Goal: Task Accomplishment & Management: Use online tool/utility

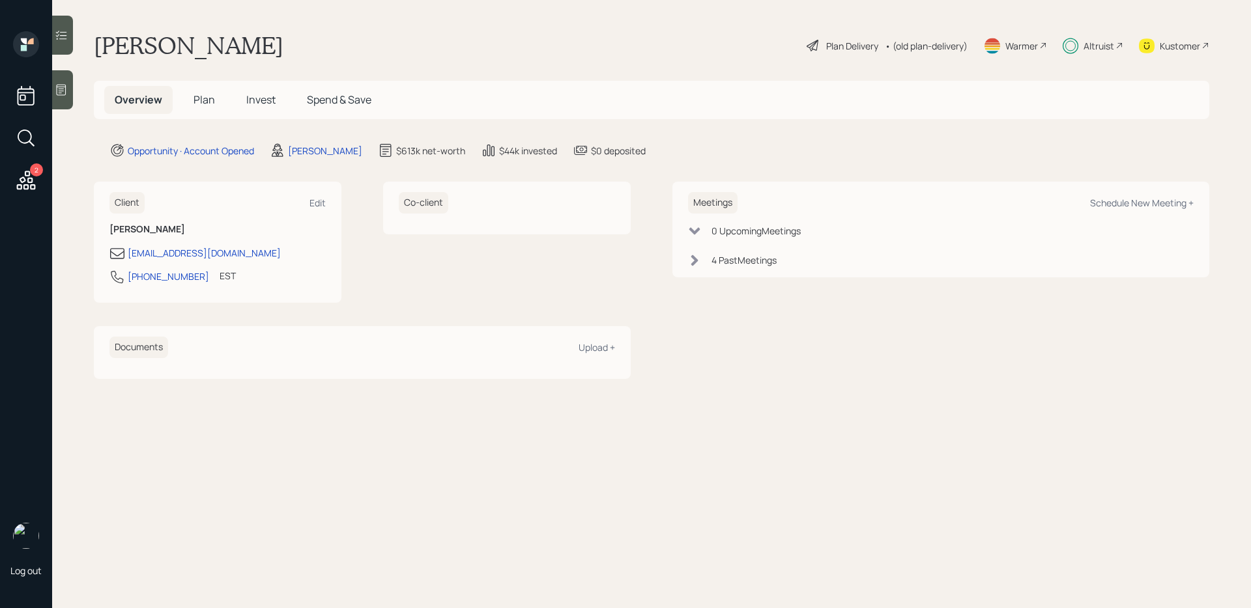
click at [63, 40] on icon at bounding box center [61, 35] width 13 height 13
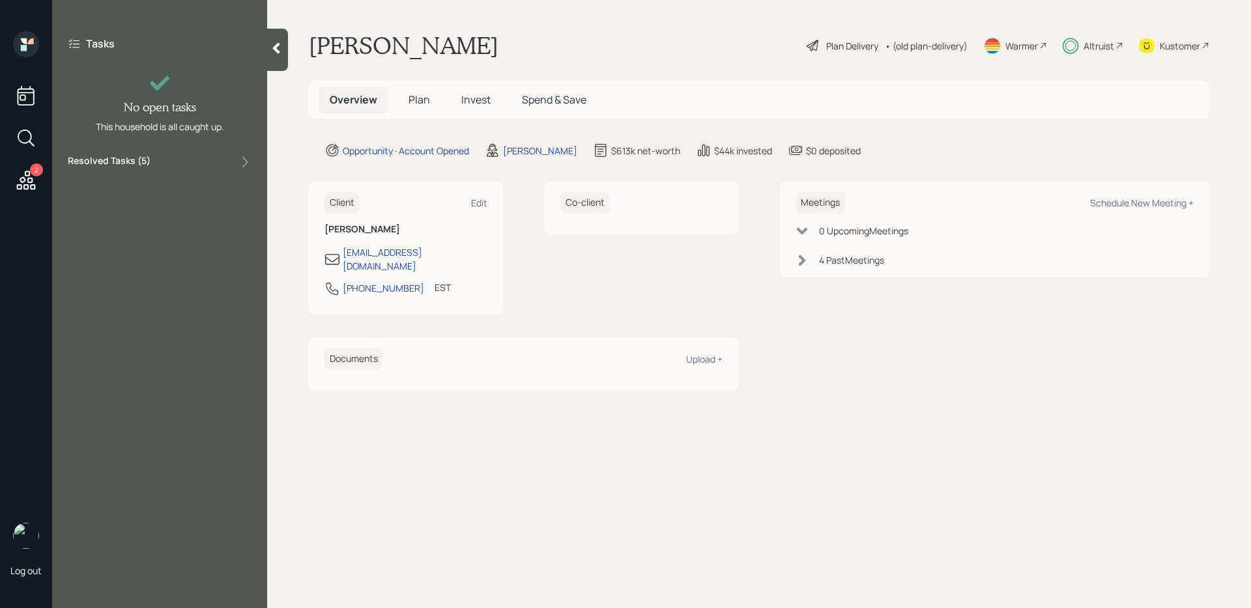
click at [116, 163] on label "Resolved Tasks ( 5 )" at bounding box center [109, 162] width 83 height 16
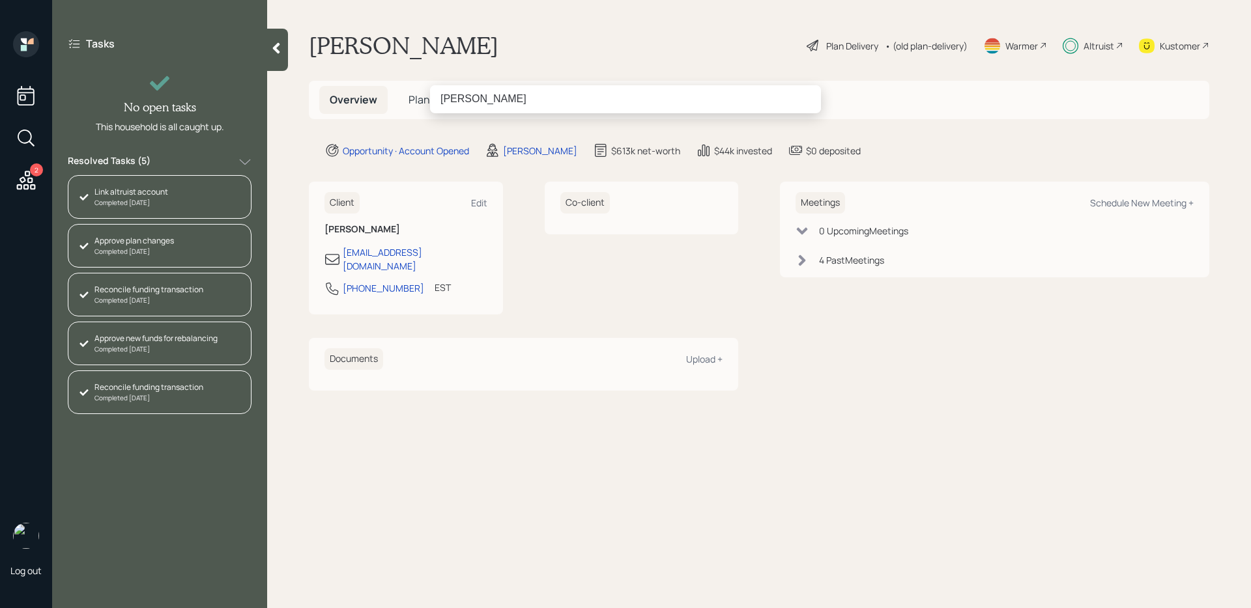
click at [465, 102] on input "[PERSON_NAME]" at bounding box center [625, 98] width 391 height 27
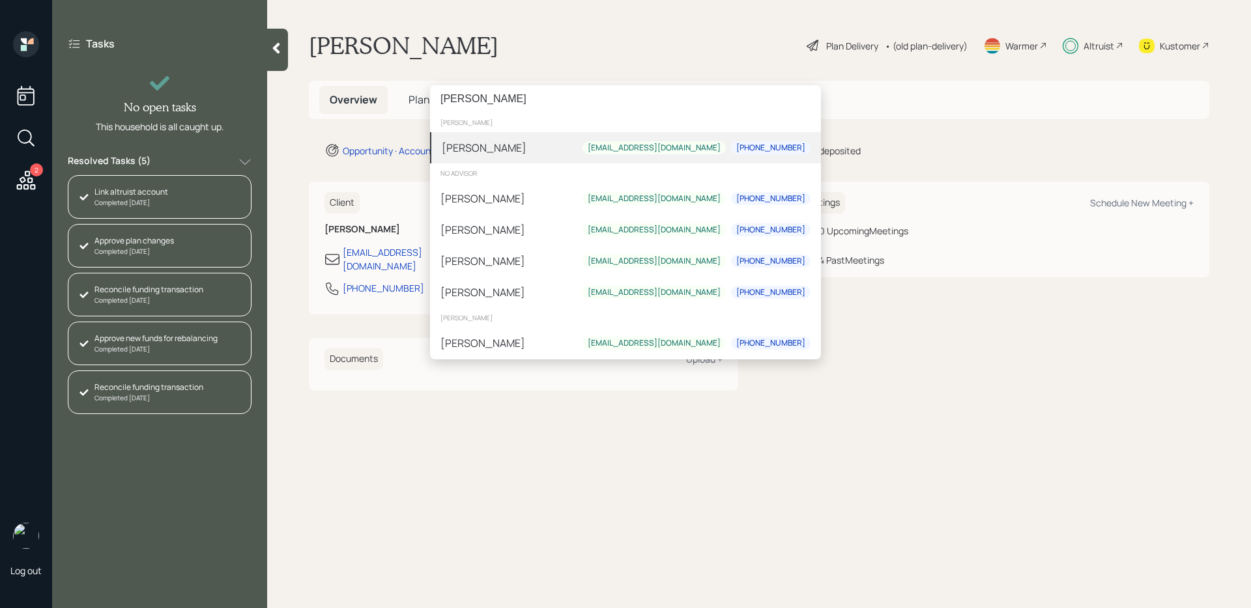
type input "[PERSON_NAME]"
click at [442, 149] on div "[PERSON_NAME]" at bounding box center [484, 148] width 85 height 16
